Goal: Information Seeking & Learning: Check status

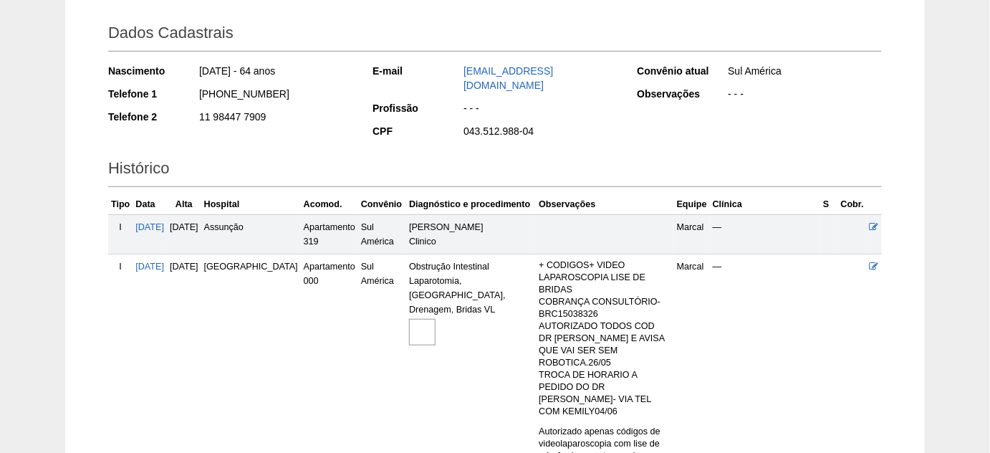
scroll to position [260, 0]
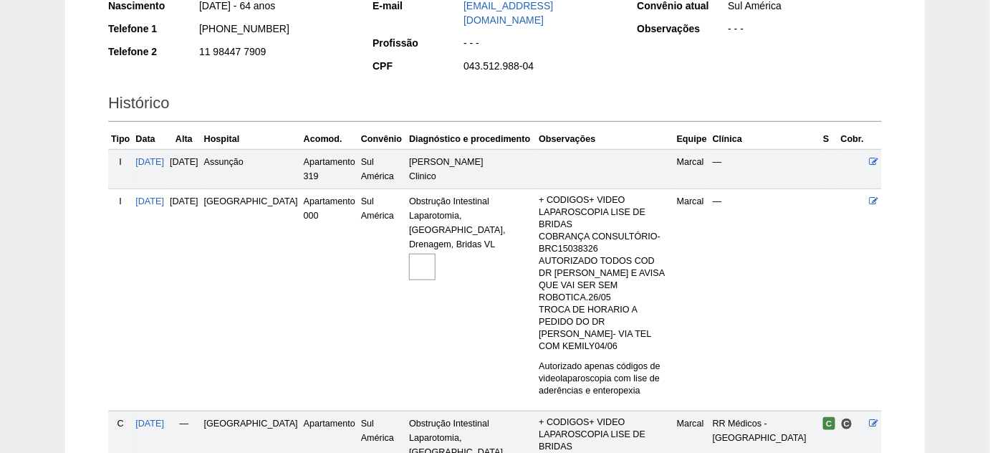
click at [409, 254] on img at bounding box center [422, 267] width 27 height 27
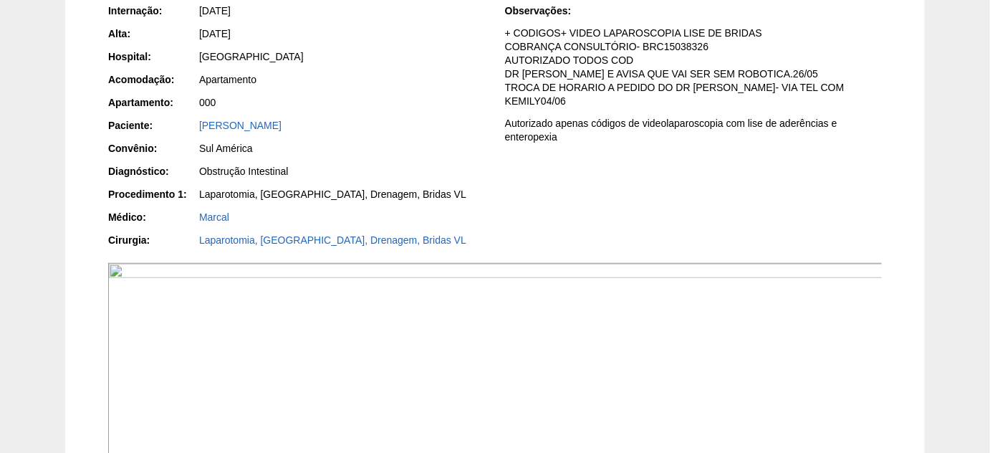
scroll to position [195, 0]
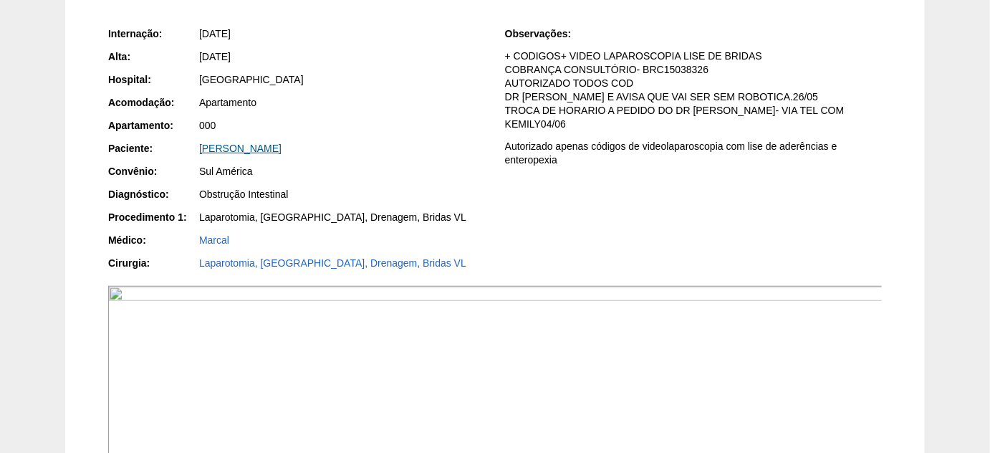
click at [259, 143] on link "Jussara Maria de Oliveira" at bounding box center [240, 148] width 82 height 11
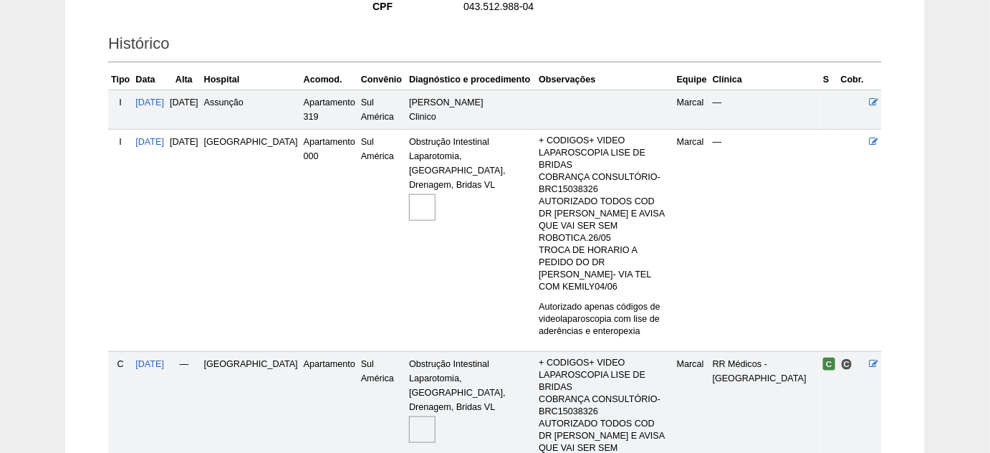
scroll to position [390, 0]
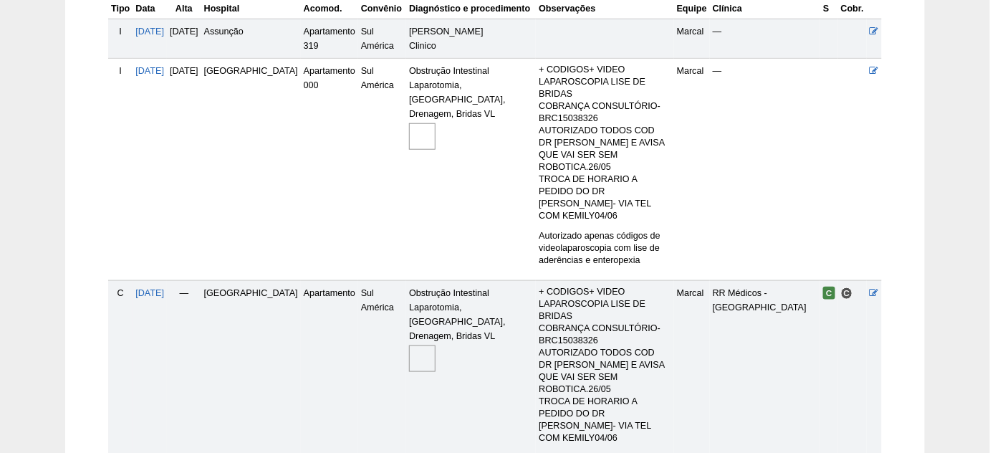
click at [409, 345] on img at bounding box center [422, 358] width 27 height 27
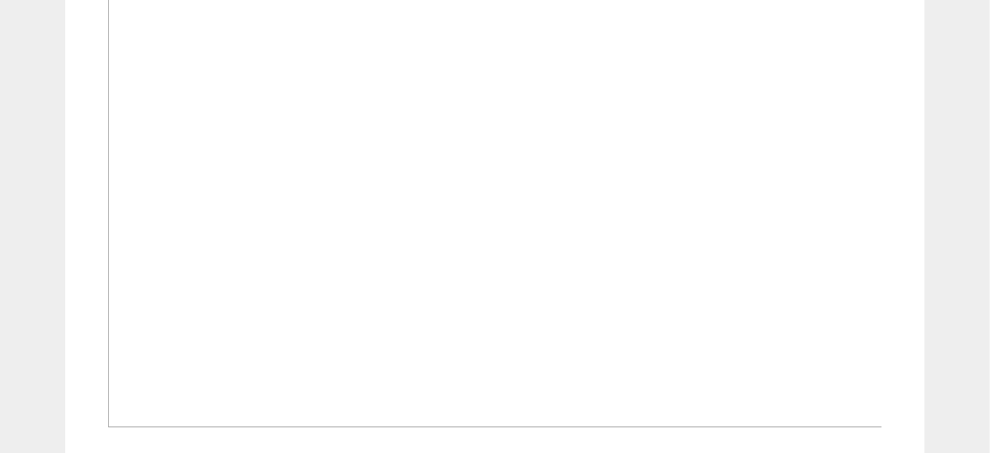
scroll to position [1309, 0]
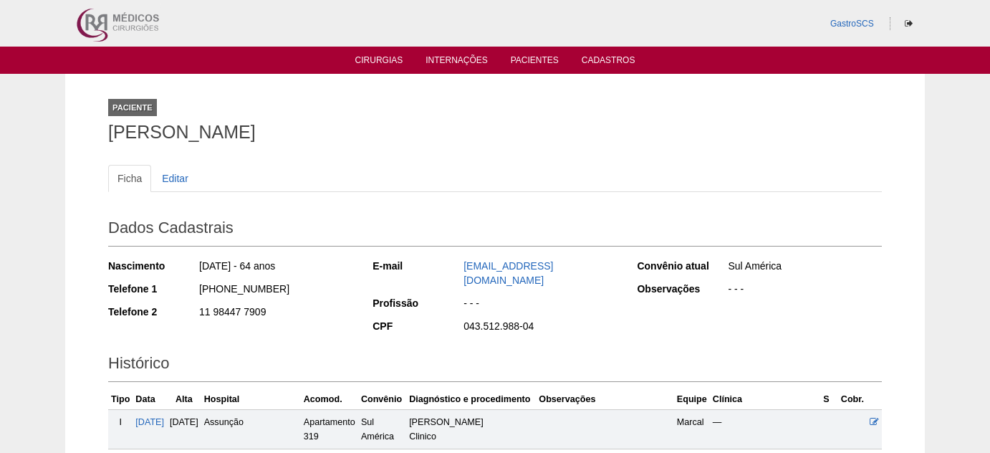
scroll to position [379, 0]
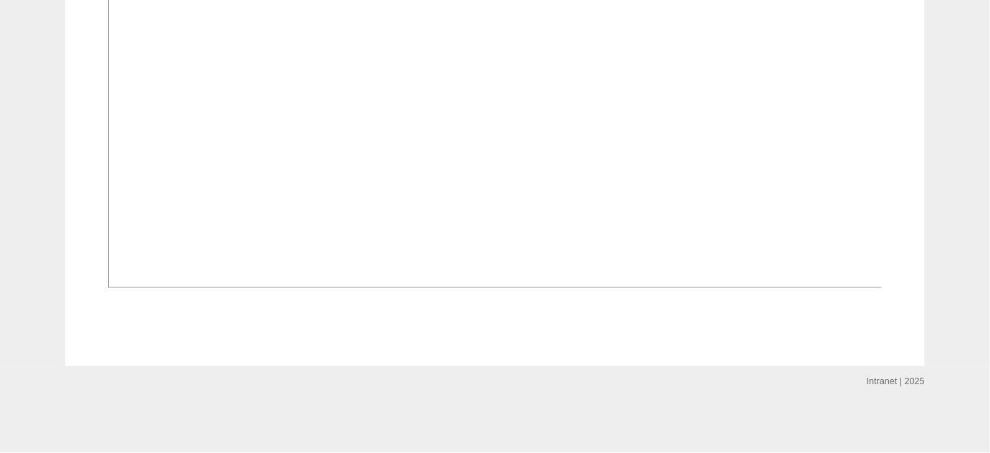
scroll to position [1041, 0]
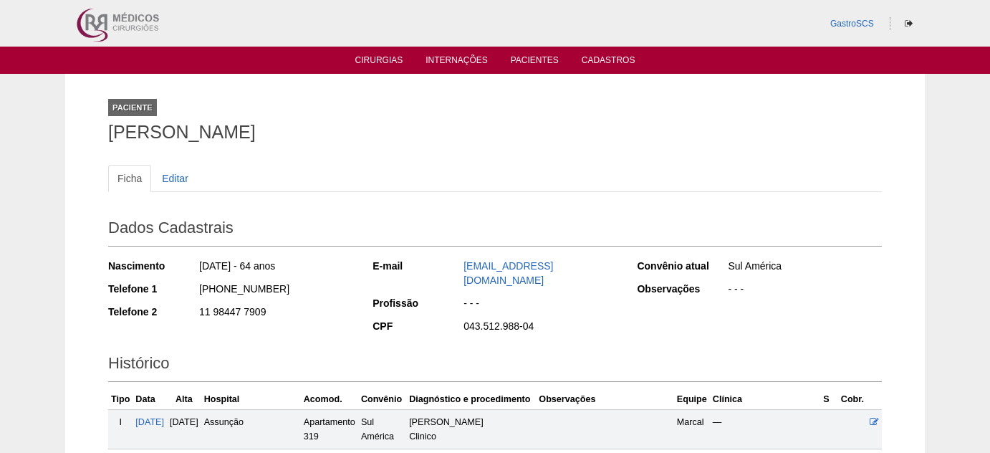
scroll to position [259, 0]
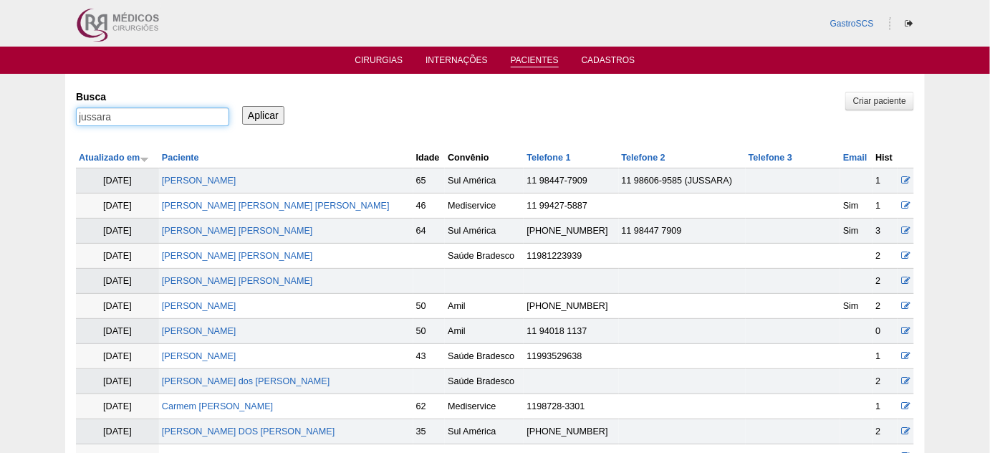
drag, startPoint x: 122, startPoint y: 111, endPoint x: 1, endPoint y: 112, distance: 121.1
click at [1, 112] on div "Pacientes Criar paciente Busca jussara Aplicar Atualizado em Paciente Idade" at bounding box center [495, 377] width 990 height 607
type input "kettin"
click at [242, 106] on input "Aplicar" at bounding box center [263, 115] width 42 height 19
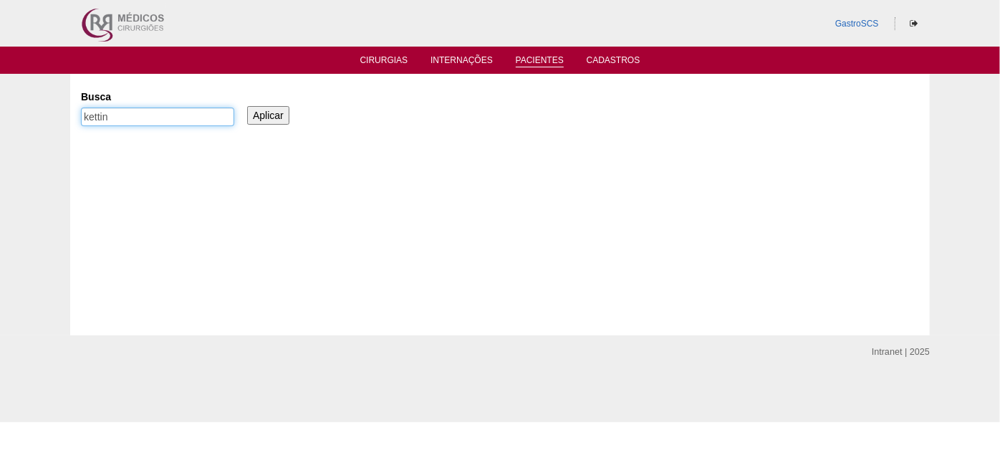
click at [148, 112] on input "kettin" at bounding box center [157, 116] width 153 height 19
type input "ketlin"
click at [247, 106] on input "Aplicar" at bounding box center [268, 115] width 42 height 19
click at [145, 109] on input "ketlin" at bounding box center [157, 116] width 153 height 19
type input "k"
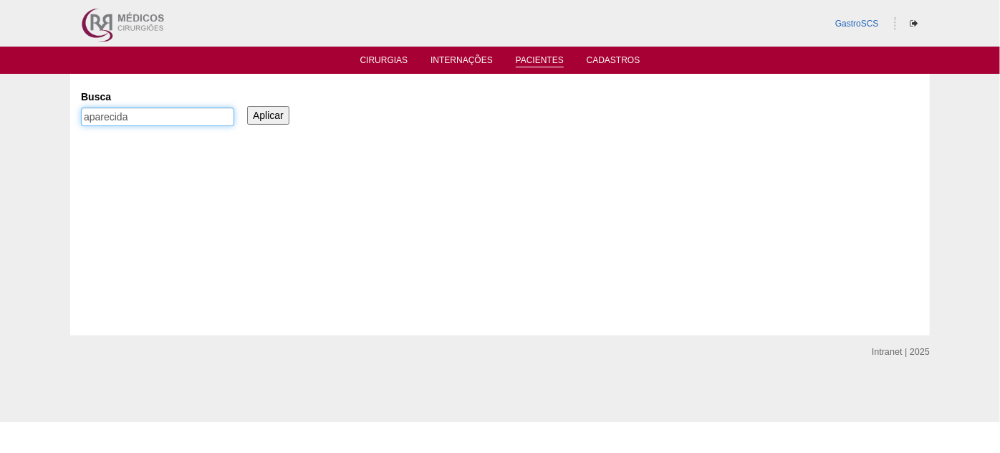
type input "aparecida"
click at [247, 106] on input "Aplicar" at bounding box center [268, 115] width 42 height 19
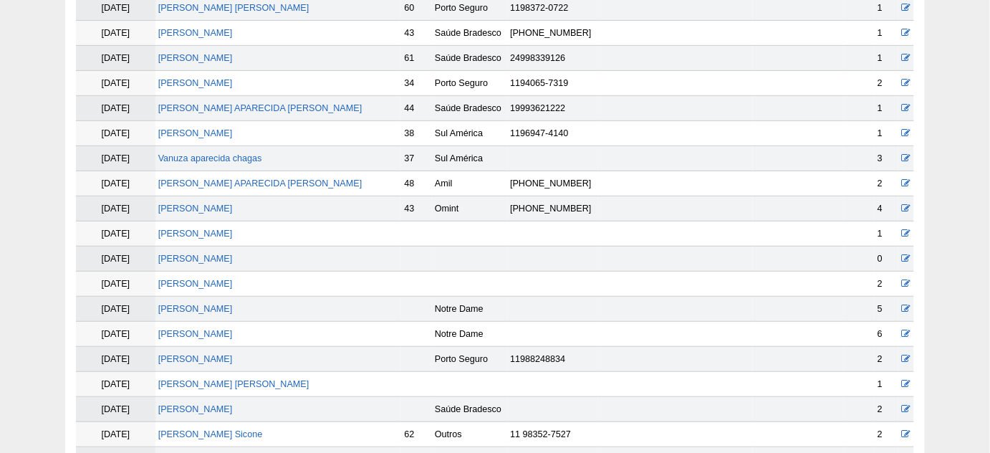
scroll to position [195, 0]
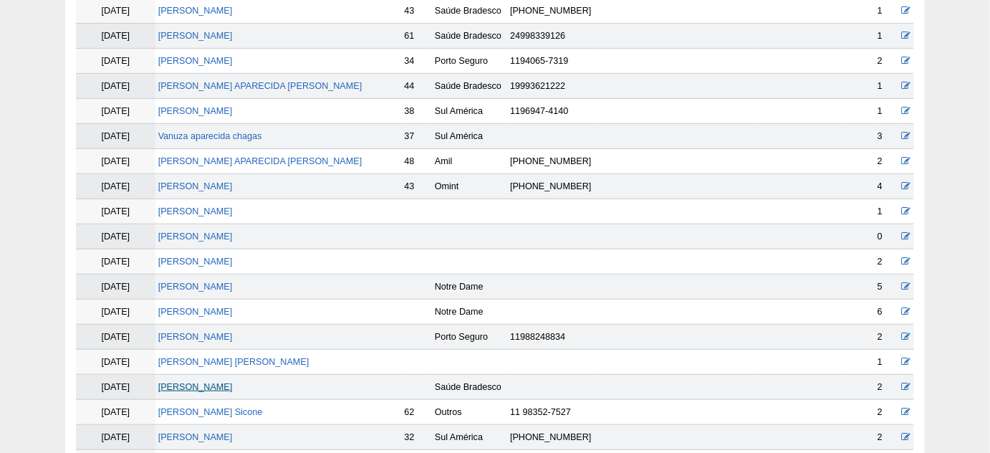
click at [231, 382] on link "Katlin Aparecida da Silva" at bounding box center [195, 387] width 74 height 10
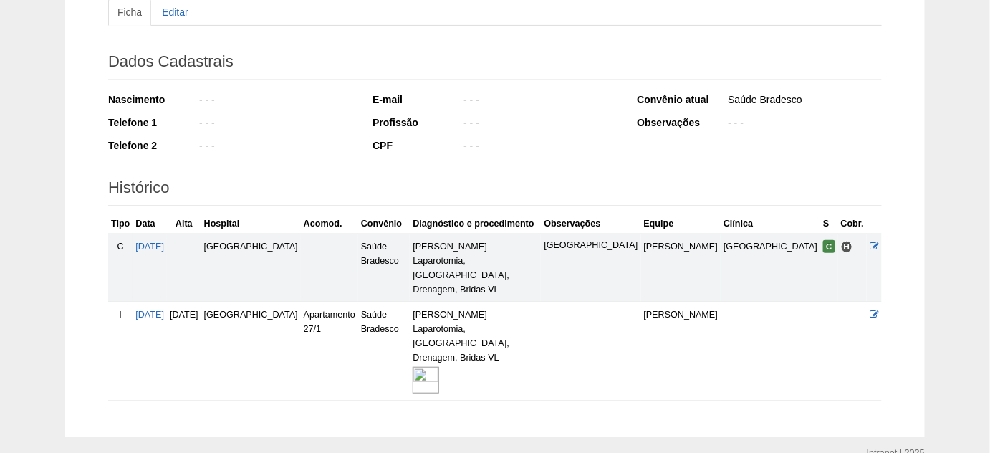
scroll to position [177, 0]
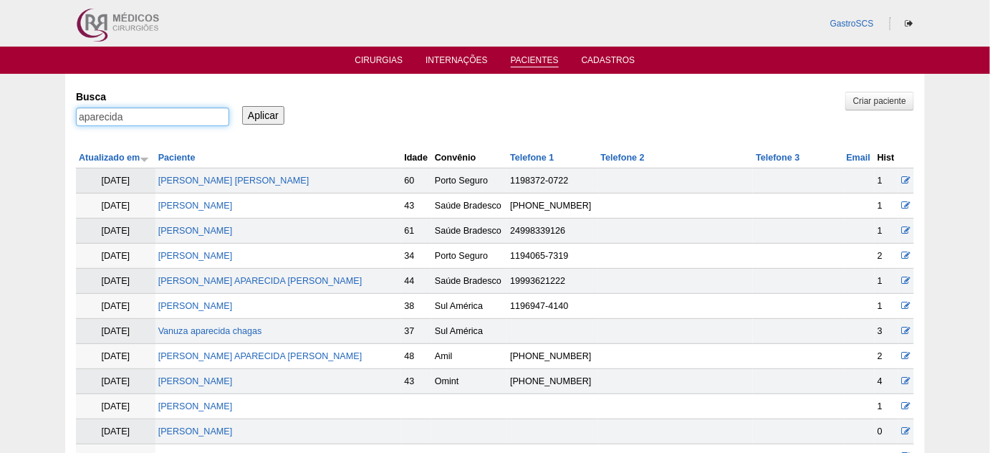
type input "madalena"
click at [242, 106] on input "Aplicar" at bounding box center [263, 115] width 42 height 19
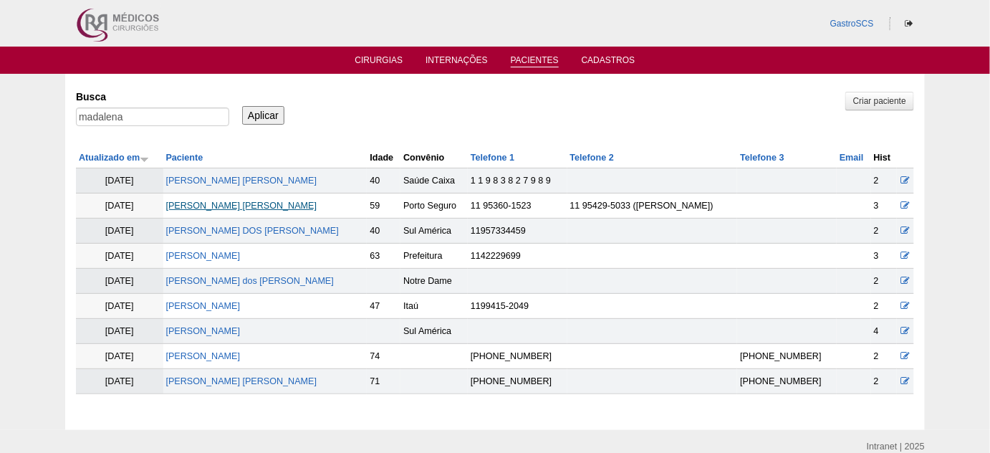
click at [254, 207] on link "Maria Madalena Gomes da Silva" at bounding box center [241, 206] width 151 height 10
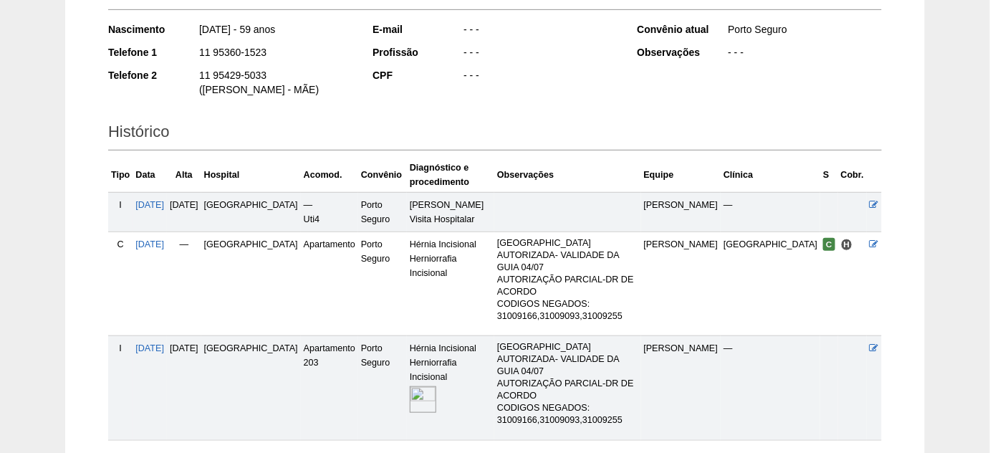
scroll to position [244, 0]
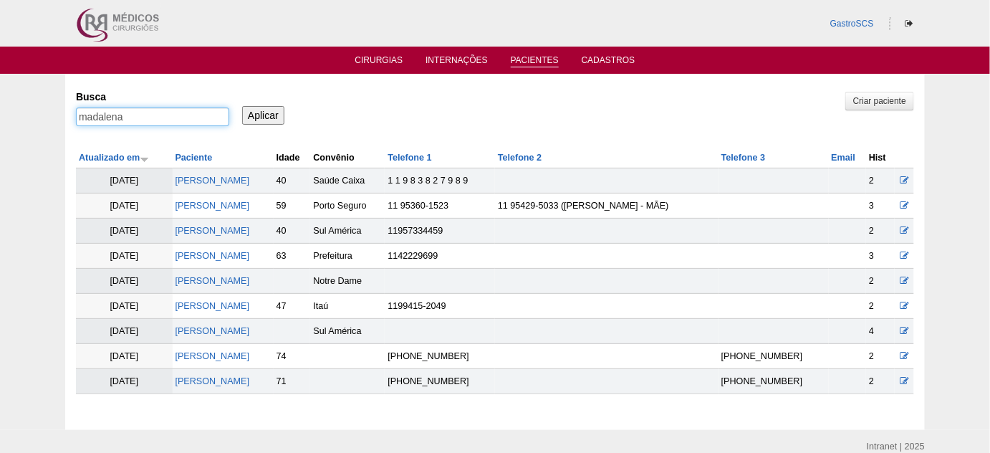
drag, startPoint x: 130, startPoint y: 115, endPoint x: 0, endPoint y: 110, distance: 129.7
click at [0, 110] on div "Pacientes Criar paciente Busca madalena Aplicar Atualizado em Paciente Idade" at bounding box center [495, 252] width 990 height 356
type input "zenardi"
click at [242, 106] on input "Aplicar" at bounding box center [263, 115] width 42 height 19
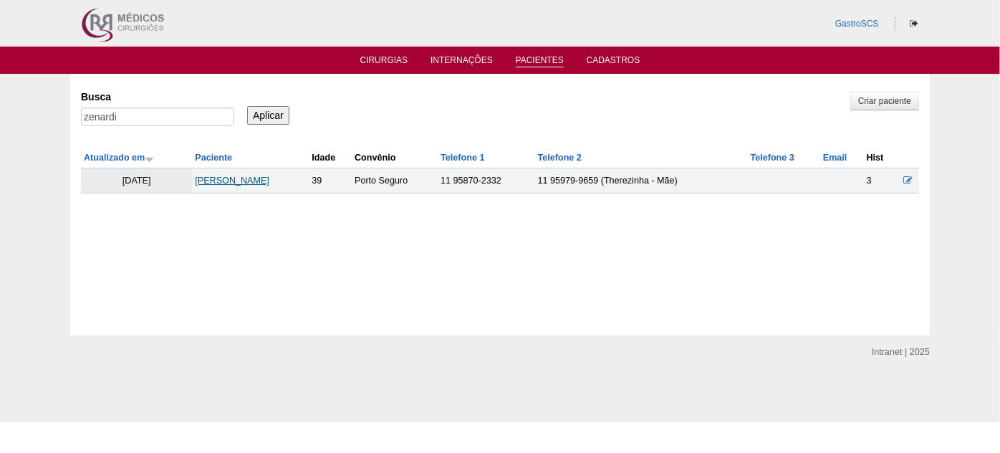
click at [250, 182] on link "[PERSON_NAME]" at bounding box center [232, 180] width 74 height 10
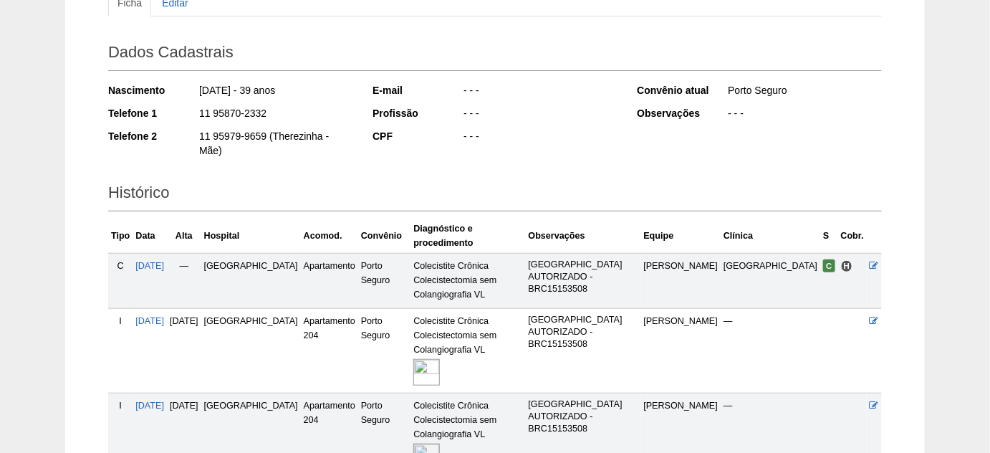
scroll to position [195, 0]
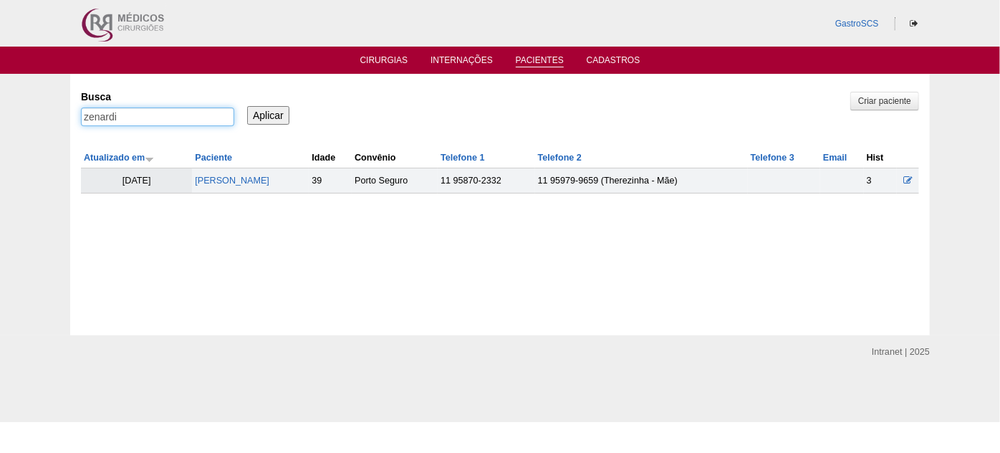
click at [0, 115] on div "Pacientes Criar paciente Busca zenardi Aplicar Atualizado em Paciente Idade" at bounding box center [500, 204] width 1000 height 261
type input "priscila"
click at [247, 106] on input "Aplicar" at bounding box center [268, 115] width 42 height 19
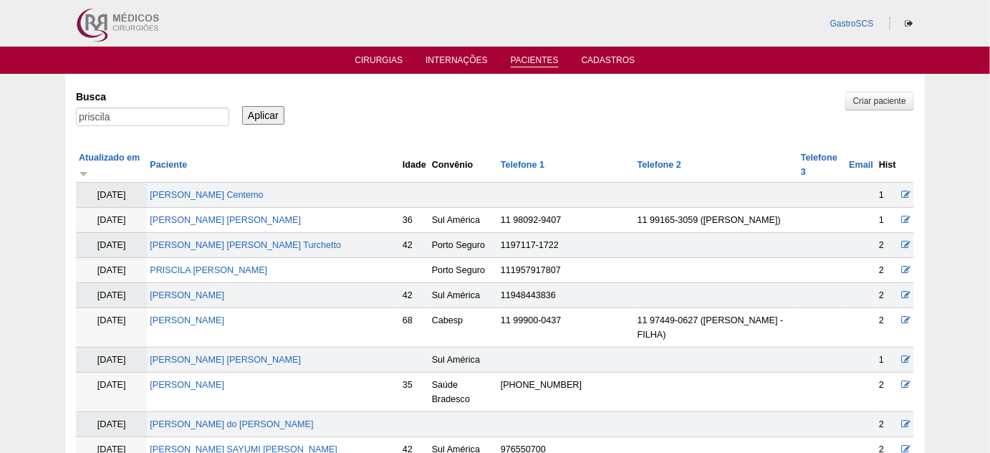
click at [225, 284] on td "PRISCILA SIQUEIRA" at bounding box center [273, 295] width 253 height 25
click at [224, 290] on link "PRISCILA SIQUEIRA" at bounding box center [187, 295] width 74 height 10
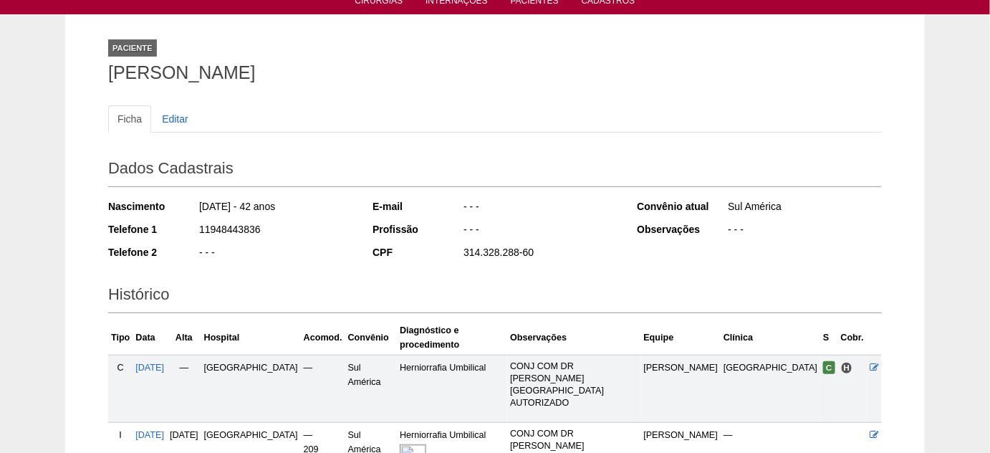
scroll to position [130, 0]
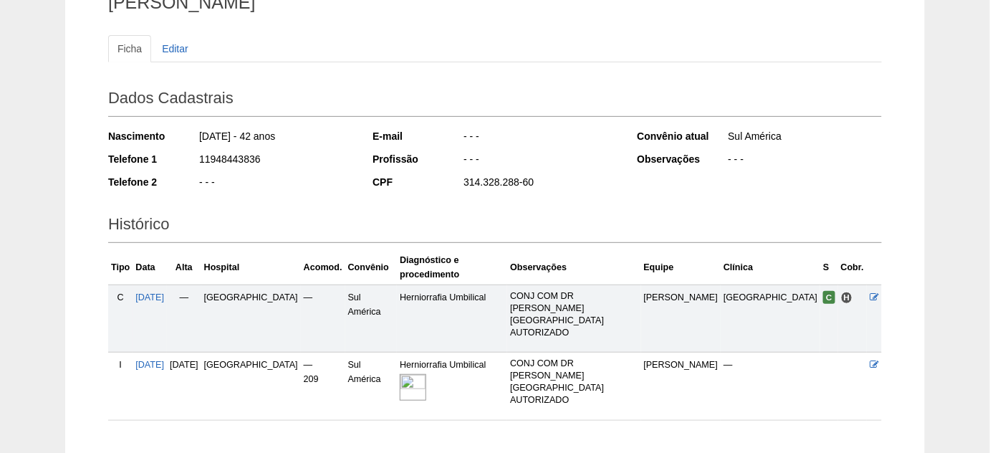
click at [426, 374] on img at bounding box center [413, 387] width 27 height 27
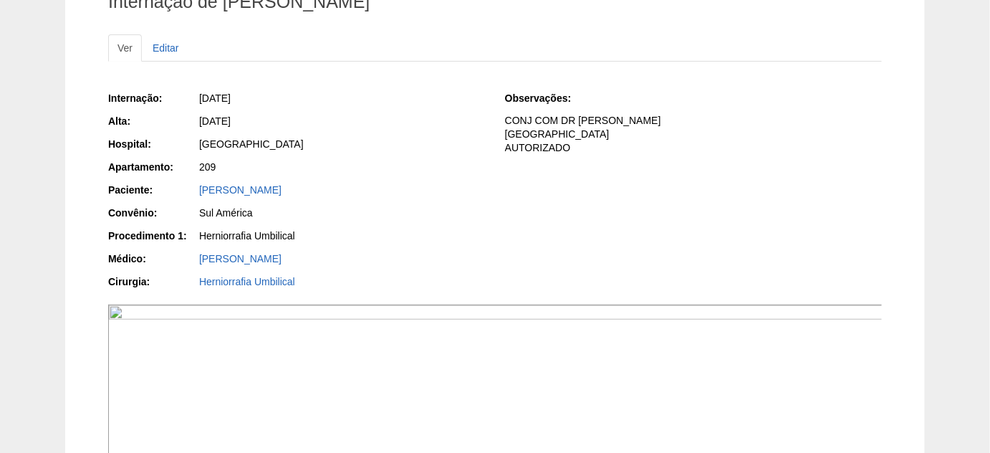
scroll to position [130, 0]
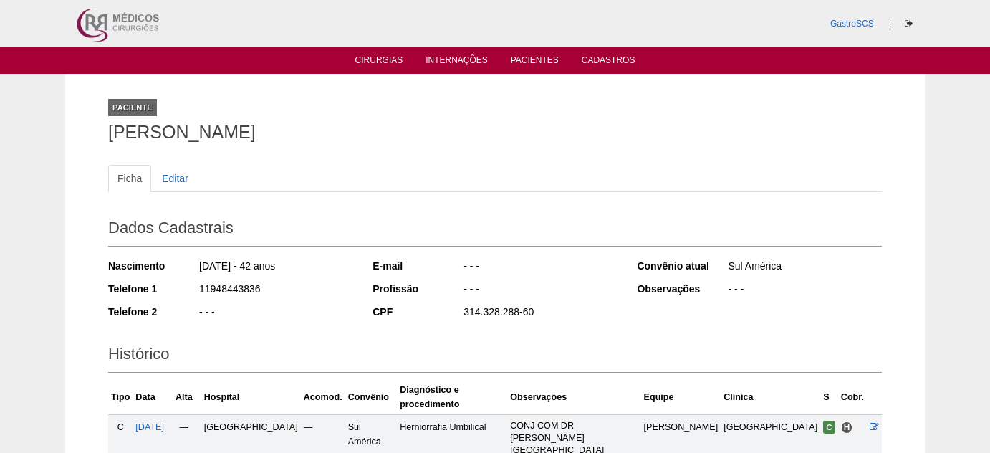
scroll to position [131, 0]
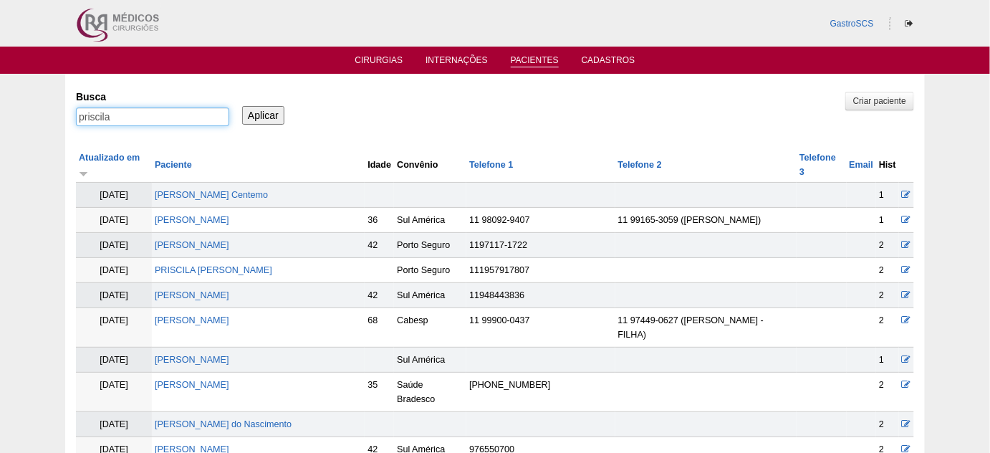
drag, startPoint x: 130, startPoint y: 121, endPoint x: 21, endPoint y: 127, distance: 109.0
type input "rayane"
click at [242, 106] on input "Aplicar" at bounding box center [263, 115] width 42 height 19
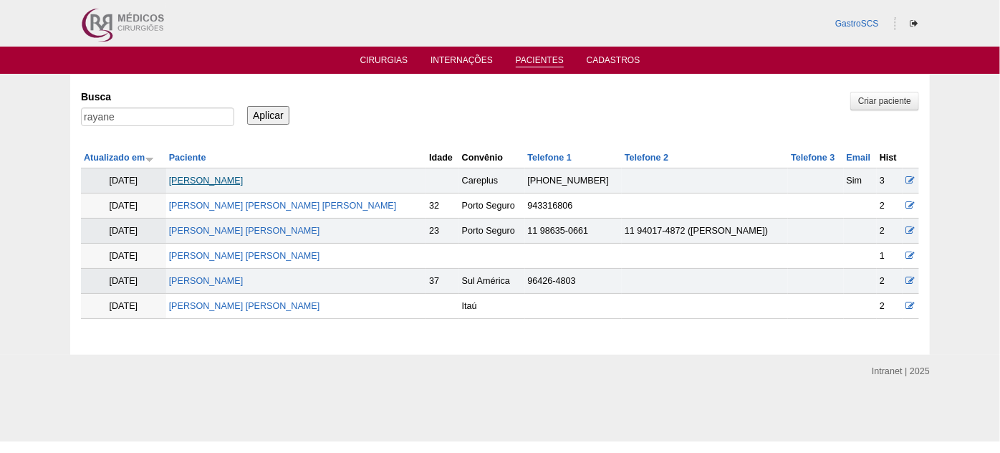
click at [236, 182] on link "RAYANE SORIANO GALDI" at bounding box center [206, 180] width 74 height 10
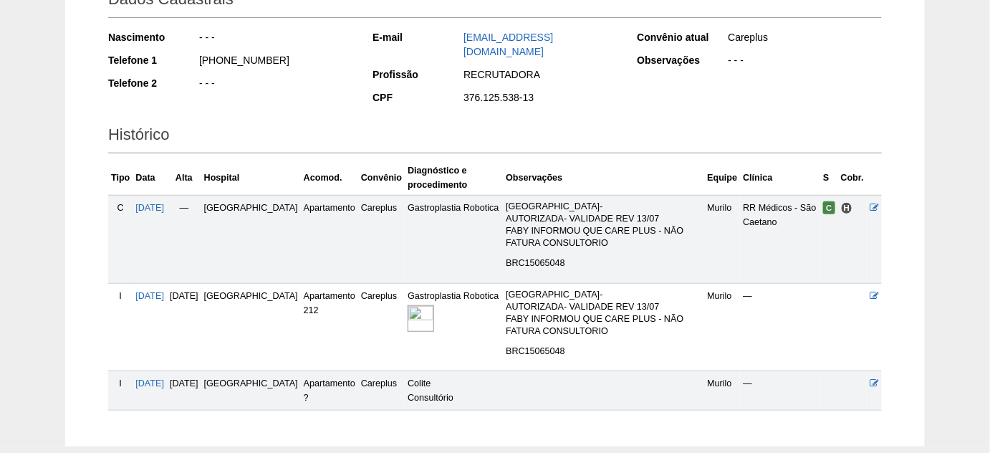
scroll to position [260, 0]
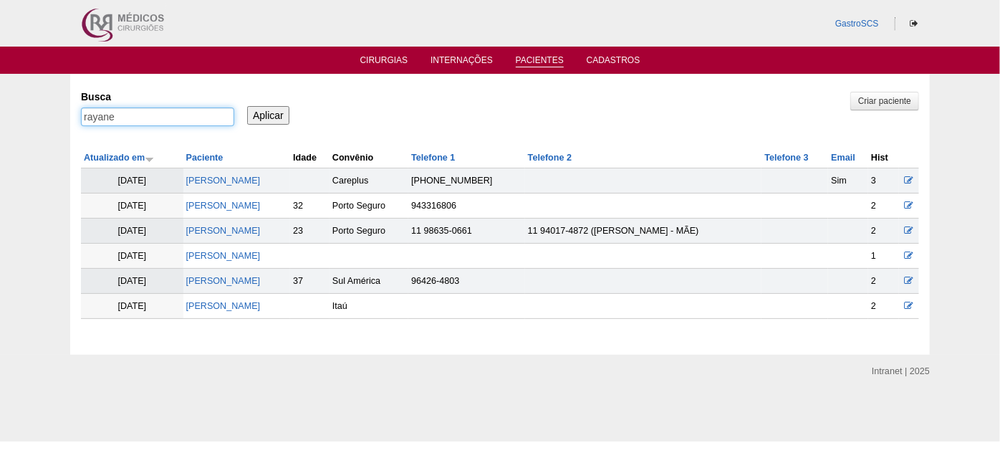
drag, startPoint x: 143, startPoint y: 122, endPoint x: 11, endPoint y: 128, distance: 132.7
click at [17, 127] on div "Pacientes Criar paciente [GEOGRAPHIC_DATA] [GEOGRAPHIC_DATA] Aplicar Atualizado…" at bounding box center [500, 214] width 1000 height 281
type input "robson"
click at [247, 106] on input "Aplicar" at bounding box center [268, 115] width 42 height 19
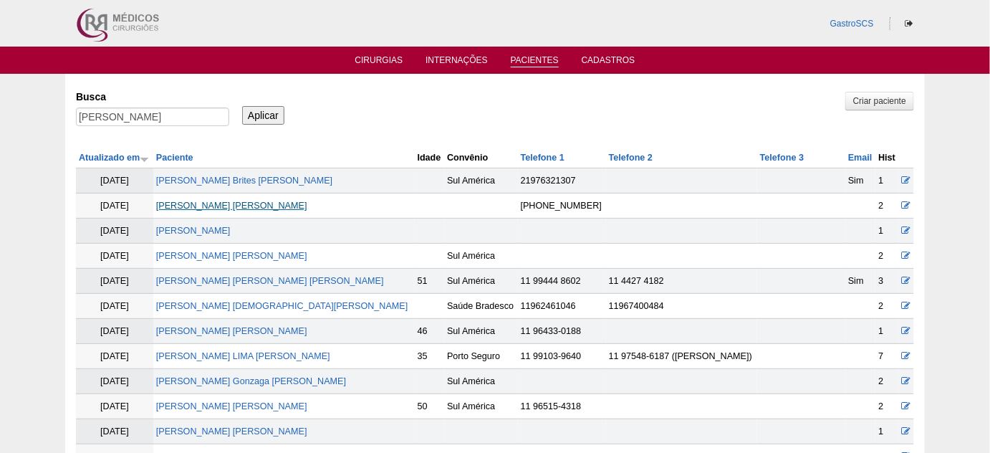
click at [259, 204] on link "[PERSON_NAME] [PERSON_NAME]" at bounding box center [231, 206] width 151 height 10
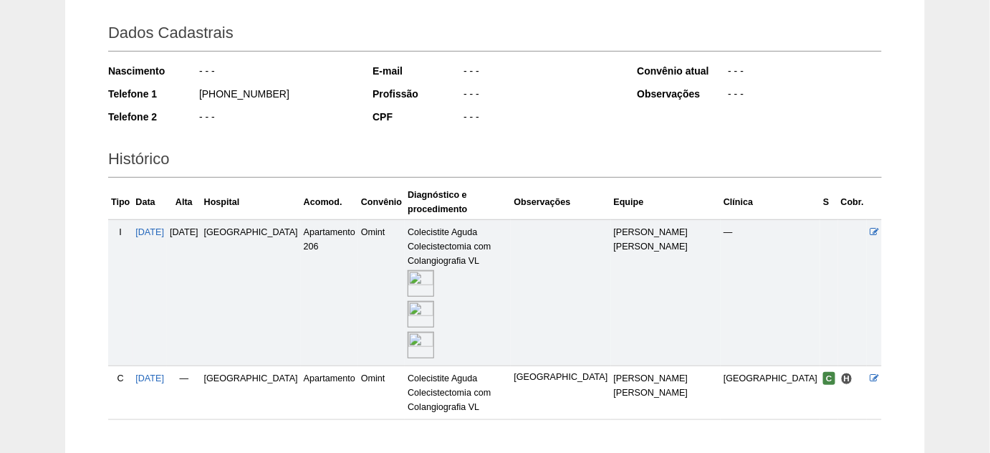
scroll to position [195, 0]
click at [428, 301] on img at bounding box center [421, 314] width 27 height 27
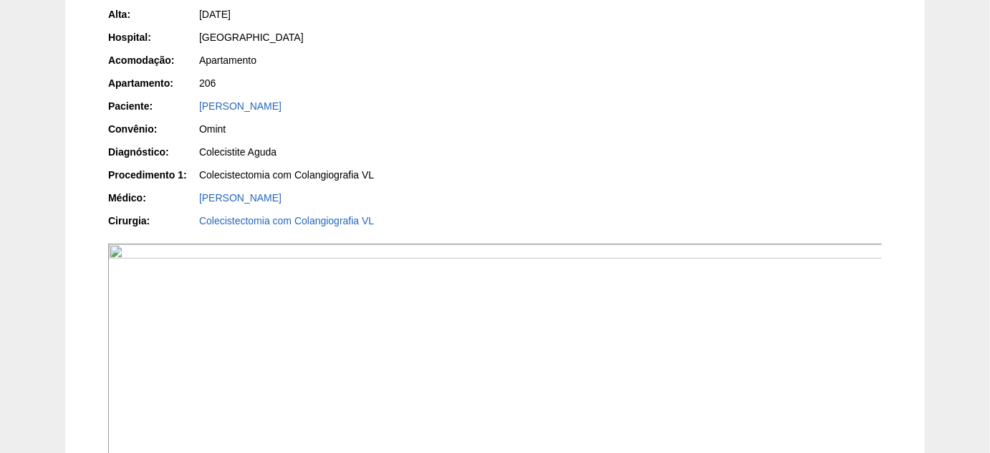
scroll to position [325, 0]
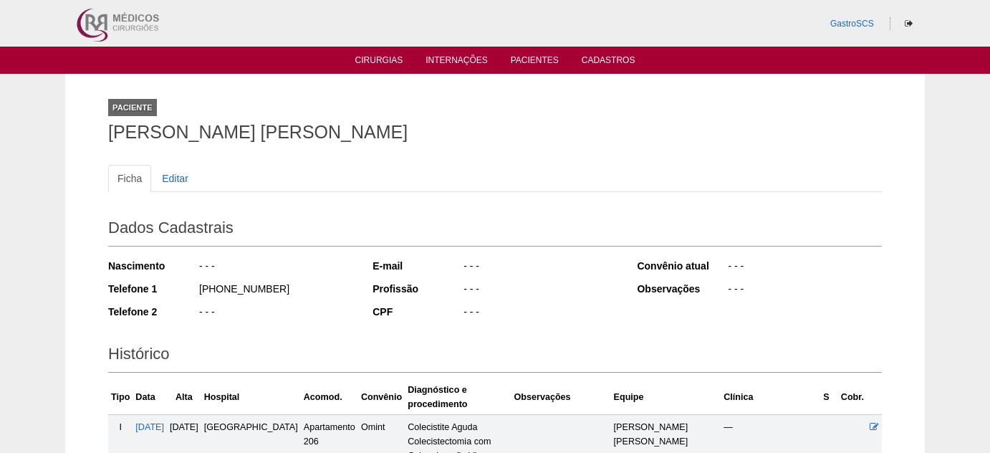
scroll to position [195, 0]
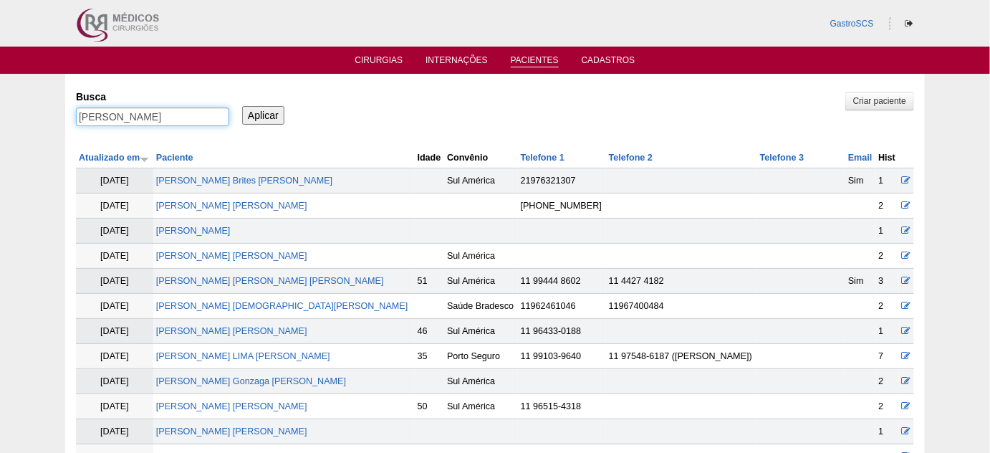
drag, startPoint x: 158, startPoint y: 112, endPoint x: 14, endPoint y: 110, distance: 144.0
type input "ultz"
click at [242, 106] on input "Aplicar" at bounding box center [263, 115] width 42 height 19
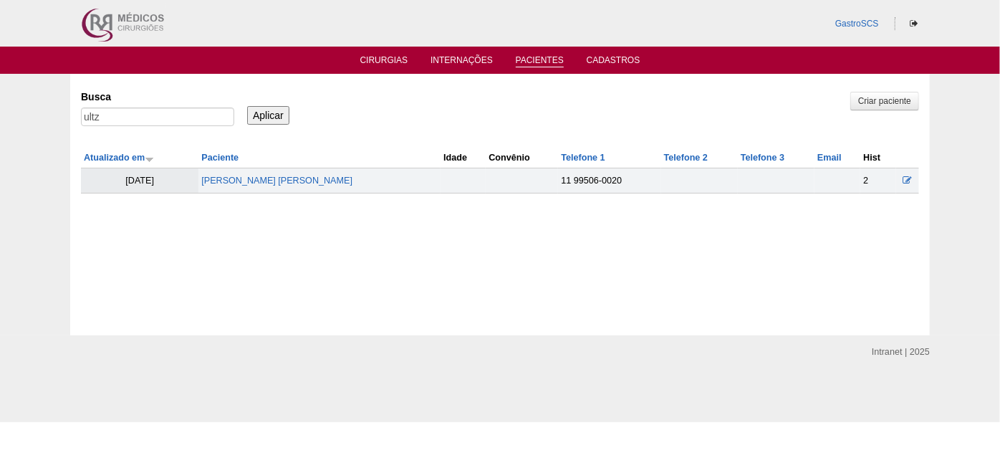
click at [241, 186] on td "[PERSON_NAME] [PERSON_NAME]" at bounding box center [319, 180] width 242 height 25
click at [244, 180] on link "[PERSON_NAME] [PERSON_NAME]" at bounding box center [276, 180] width 151 height 10
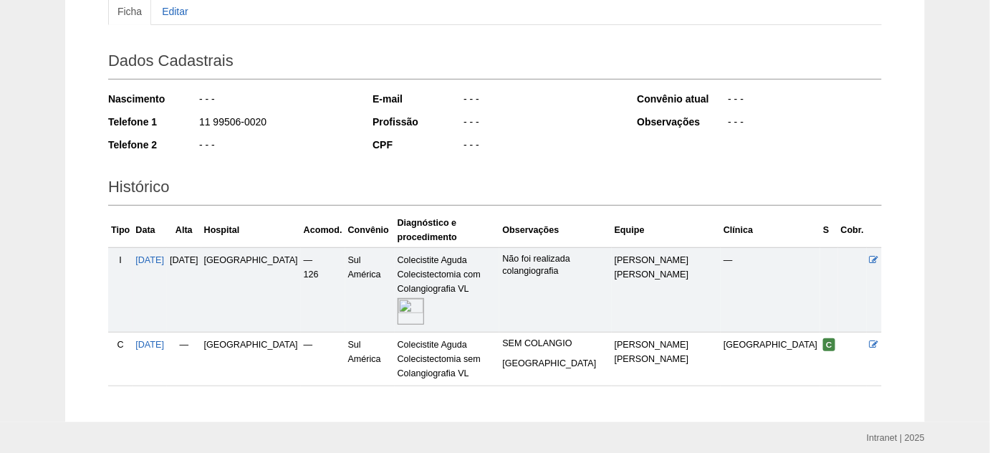
scroll to position [189, 0]
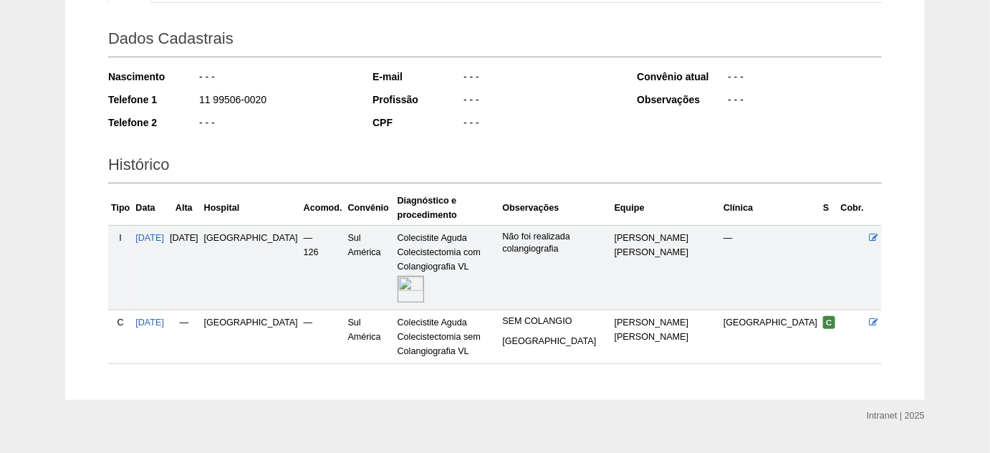
click at [418, 276] on img at bounding box center [411, 289] width 27 height 27
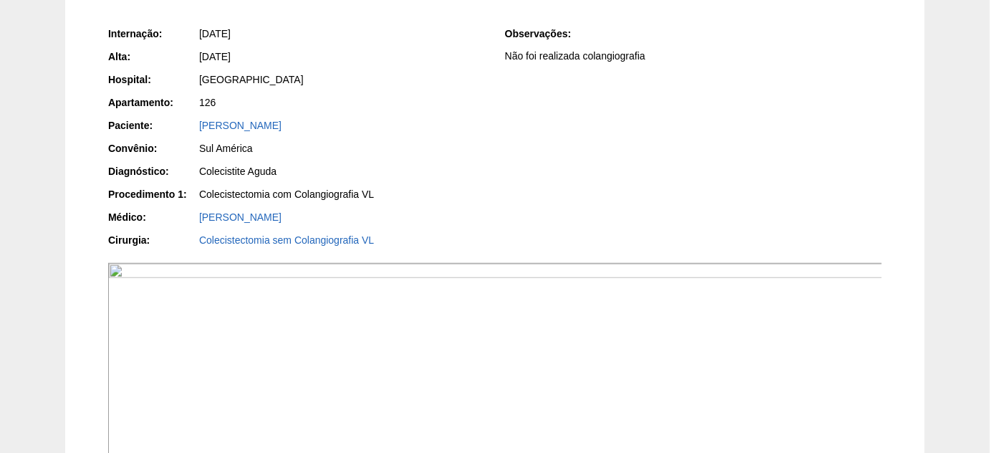
scroll to position [325, 0]
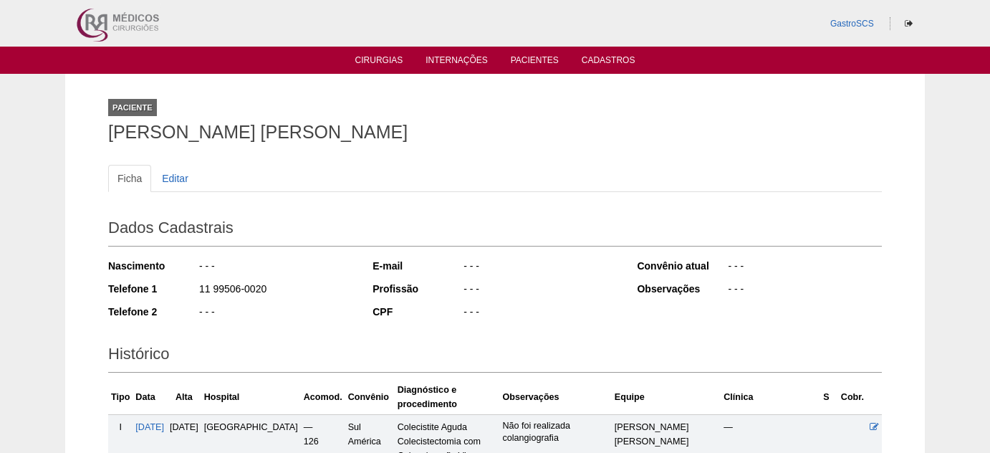
scroll to position [189, 0]
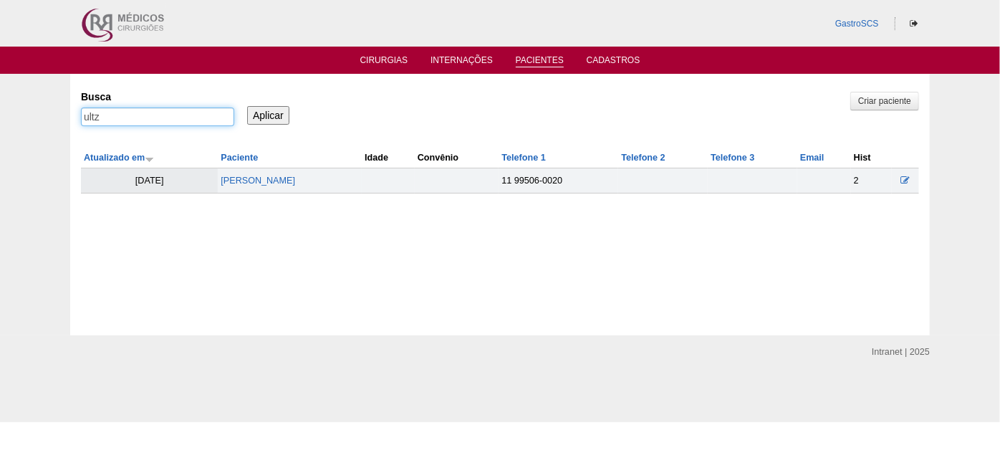
drag, startPoint x: 179, startPoint y: 122, endPoint x: 0, endPoint y: 117, distance: 179.2
click at [0, 117] on div "Pacientes Criar paciente [GEOGRAPHIC_DATA] [GEOGRAPHIC_DATA] Aplicar Atualizado…" at bounding box center [500, 204] width 1000 height 261
type input "kawakami"
click at [247, 106] on input "Aplicar" at bounding box center [268, 115] width 42 height 19
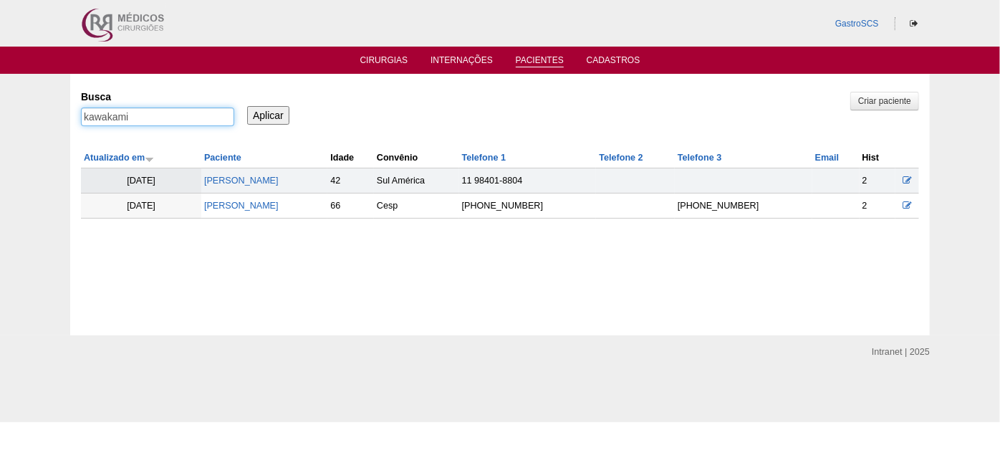
drag, startPoint x: 69, startPoint y: 112, endPoint x: 29, endPoint y: 125, distance: 42.4
click at [53, 114] on div "Pacientes Criar paciente [GEOGRAPHIC_DATA] kawakami Aplicar Atualizado em Pacie…" at bounding box center [500, 204] width 1000 height 261
type input "[PERSON_NAME]"
click at [247, 106] on input "Aplicar" at bounding box center [268, 115] width 42 height 19
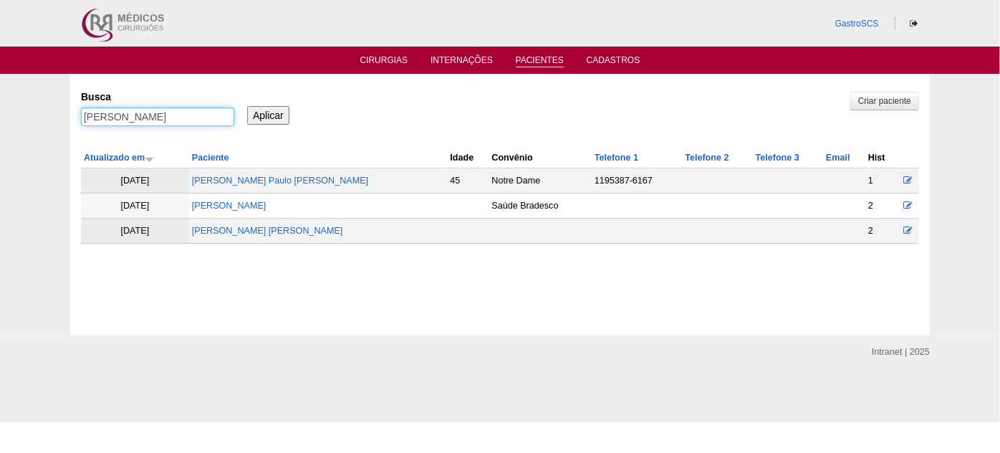
click at [167, 110] on input "yoshio" at bounding box center [157, 116] width 153 height 19
type input "kawakami"
click at [247, 106] on input "Aplicar" at bounding box center [268, 115] width 42 height 19
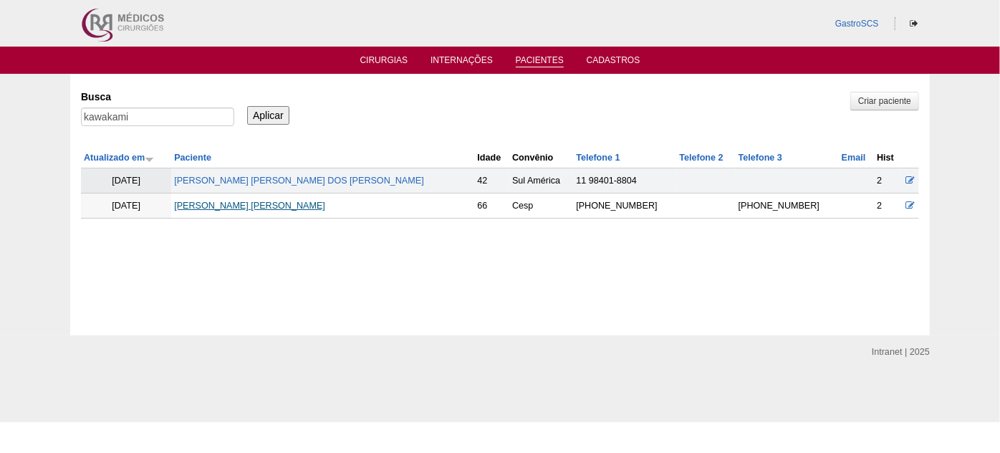
click at [271, 204] on link "[PERSON_NAME] [PERSON_NAME]" at bounding box center [249, 206] width 151 height 10
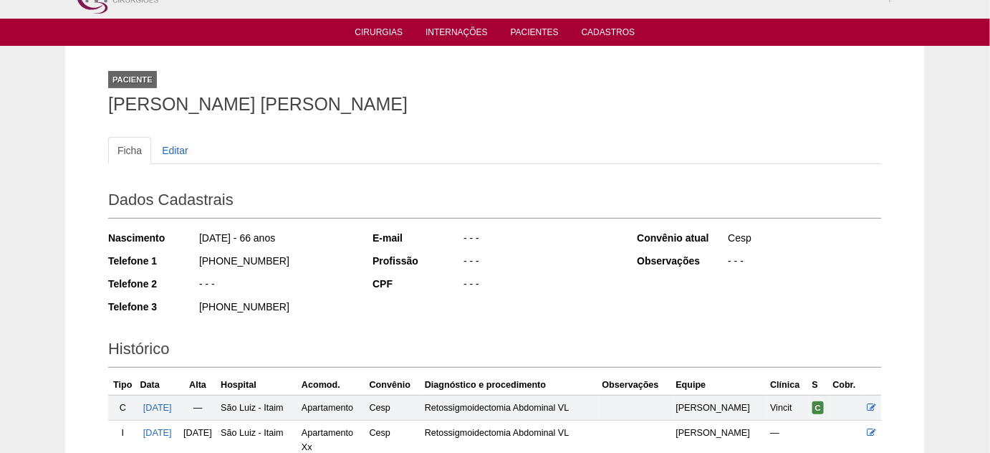
scroll to position [25, 0]
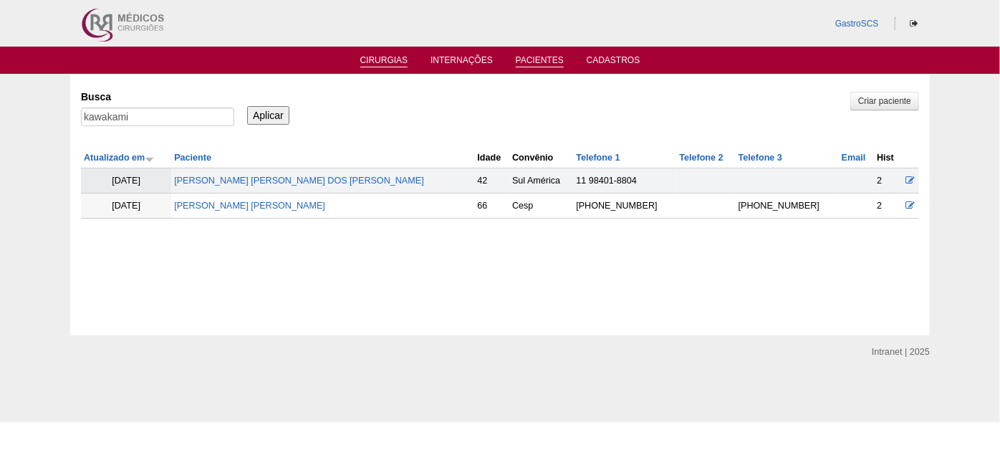
click at [380, 66] on link "Cirurgias" at bounding box center [384, 61] width 48 height 12
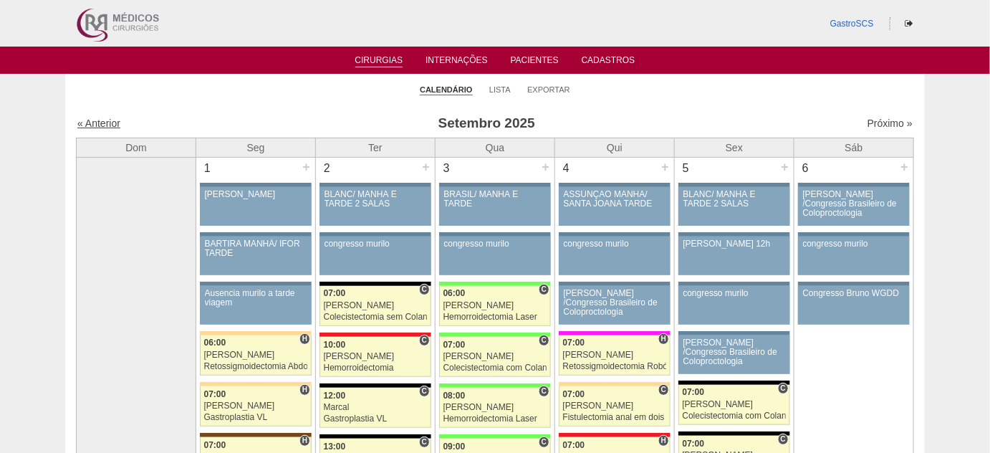
click at [100, 125] on link "« Anterior" at bounding box center [98, 122] width 43 height 11
click at [100, 122] on link "« Anterior" at bounding box center [98, 122] width 43 height 11
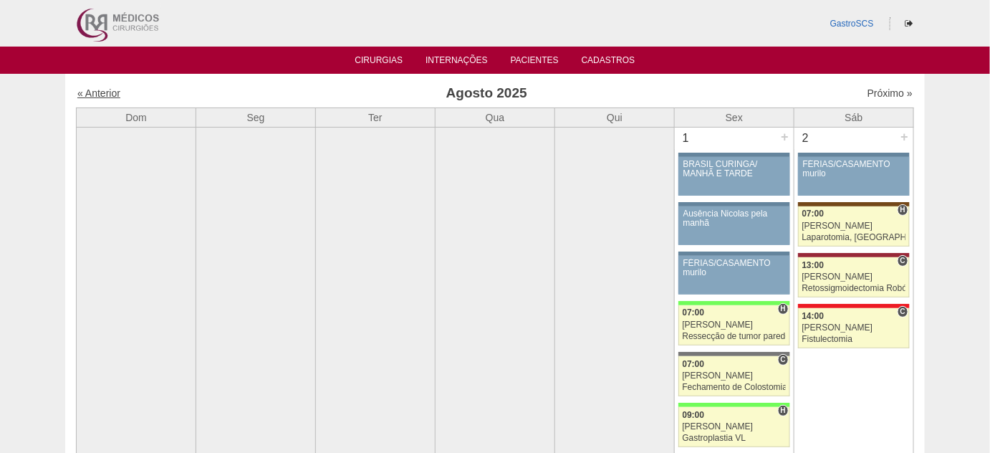
click at [105, 92] on link "« Anterior" at bounding box center [98, 92] width 43 height 11
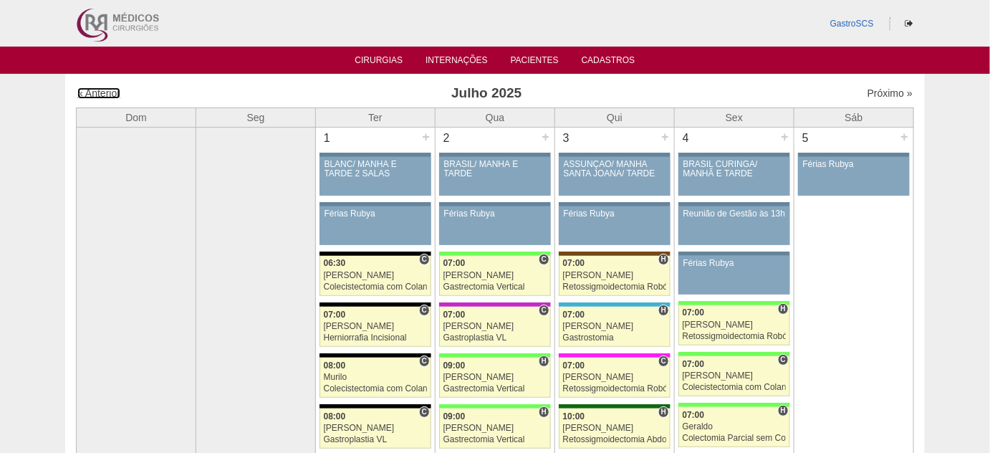
click at [105, 93] on link "« Anterior" at bounding box center [98, 92] width 43 height 11
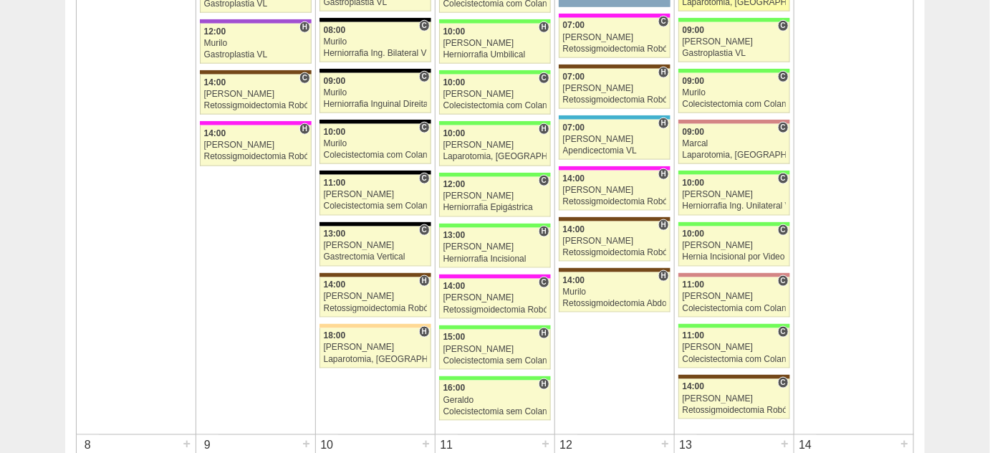
scroll to position [456, 0]
